Goal: Navigation & Orientation: Find specific page/section

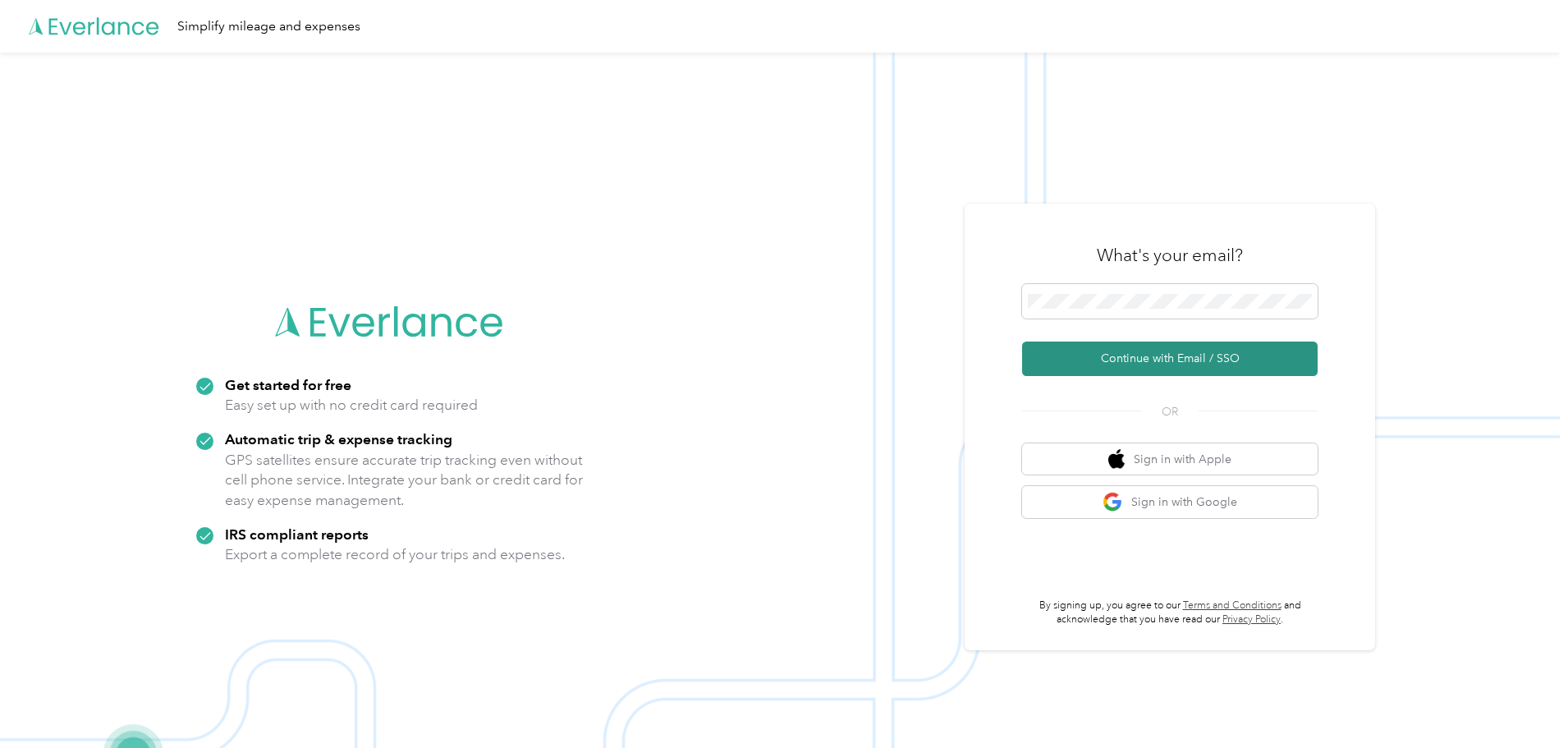
click at [1146, 359] on button "Continue with Email / SSO" at bounding box center [1169, 359] width 295 height 34
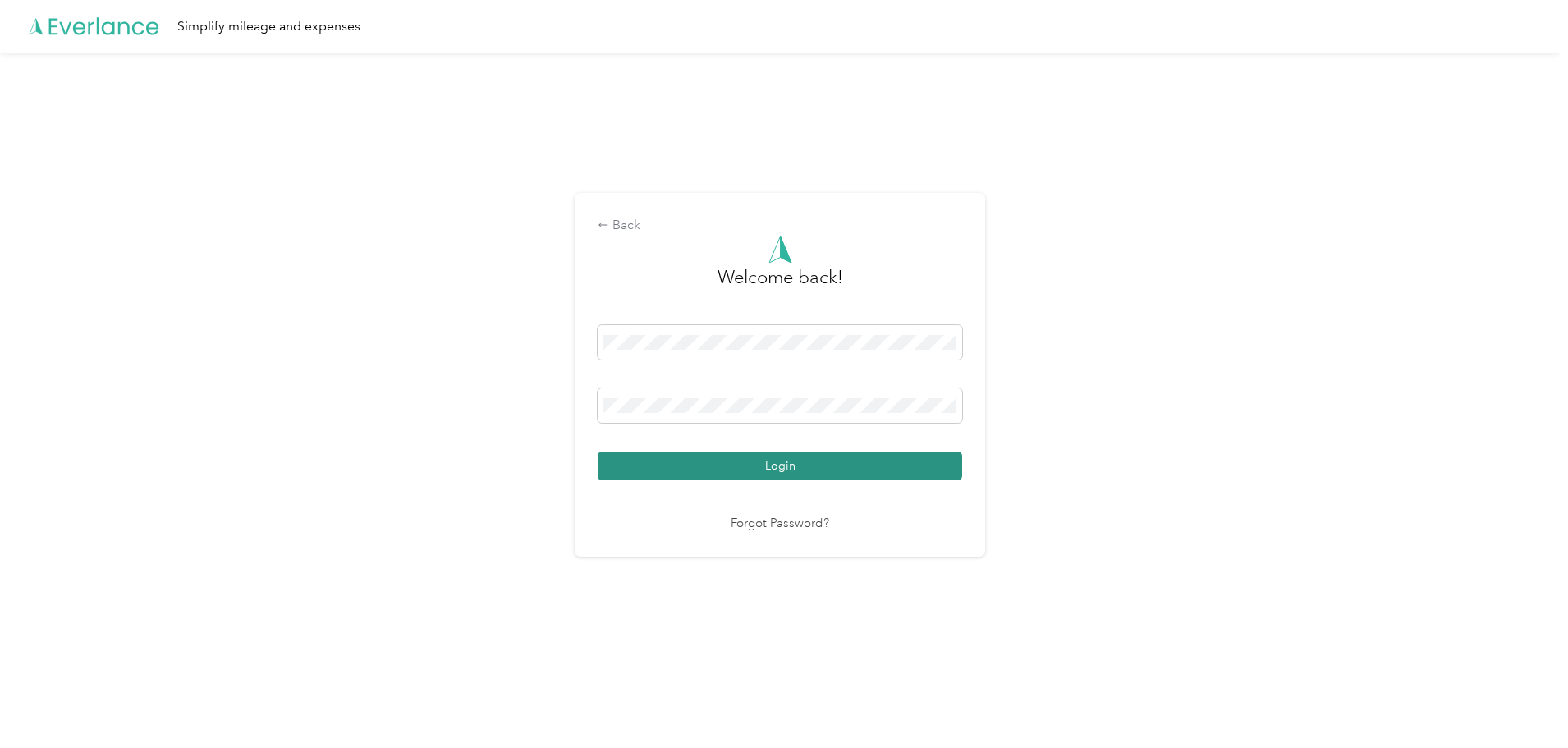
click at [779, 464] on button "Login" at bounding box center [779, 466] width 364 height 29
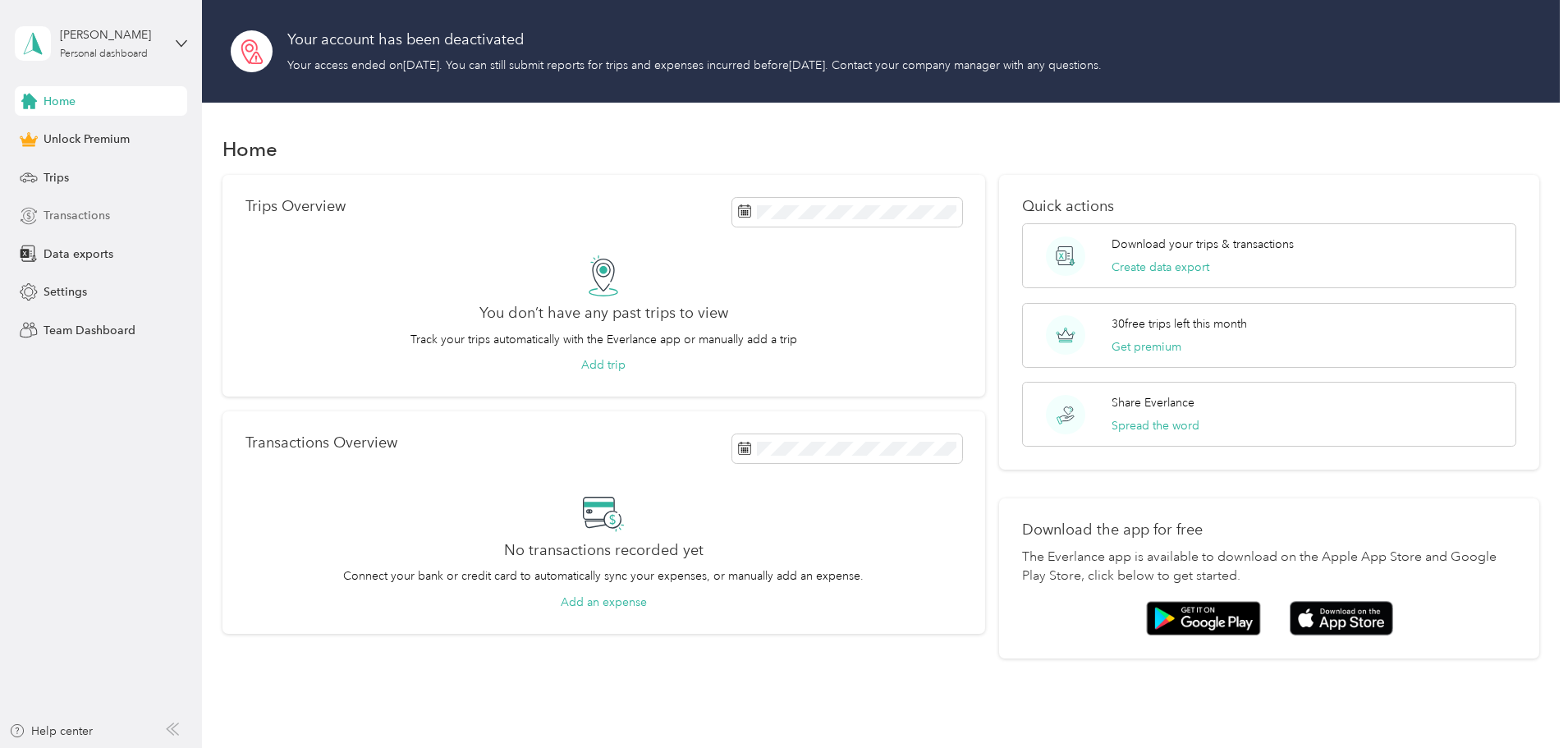
click at [71, 217] on span "Transactions" at bounding box center [76, 215] width 66 height 17
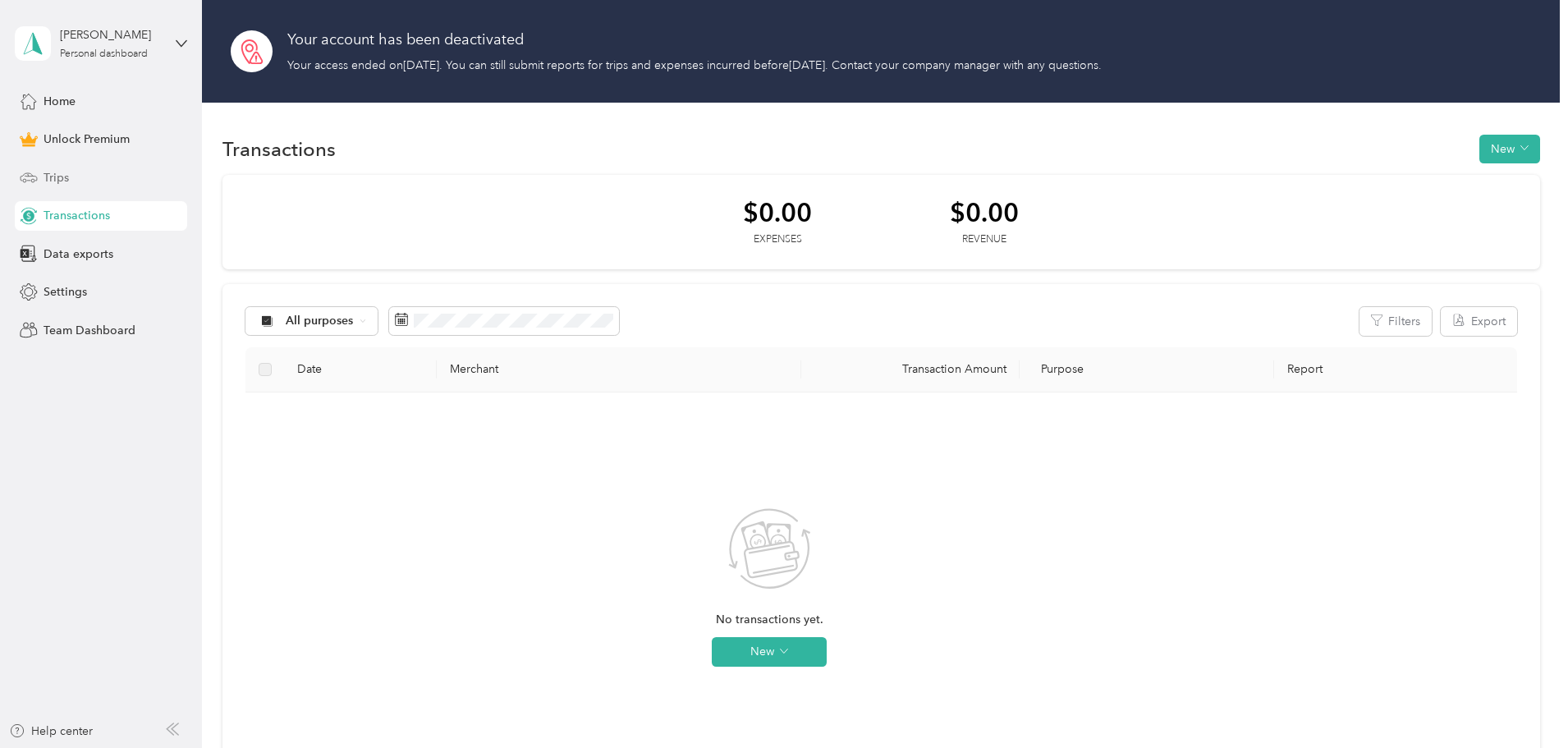
click at [58, 177] on span "Trips" at bounding box center [56, 178] width 25 height 17
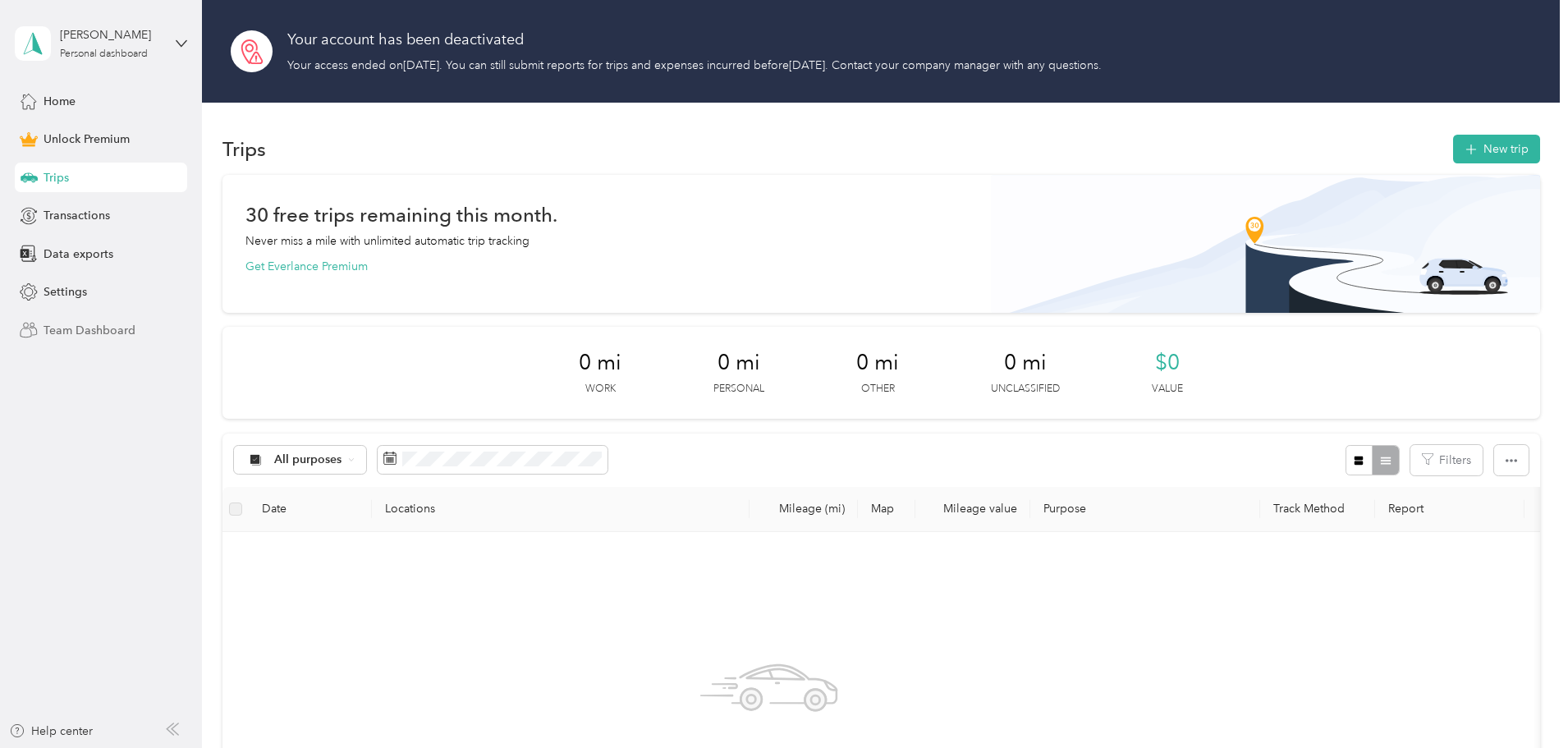
click at [82, 332] on span "Team Dashboard" at bounding box center [89, 330] width 92 height 17
